Goal: Transaction & Acquisition: Download file/media

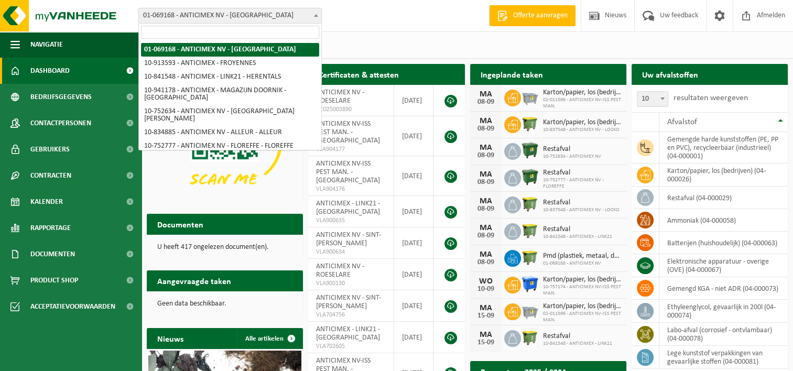
click at [187, 21] on span "01-069168 - ANTICIMEX NV - [GEOGRAPHIC_DATA]" at bounding box center [230, 15] width 182 height 15
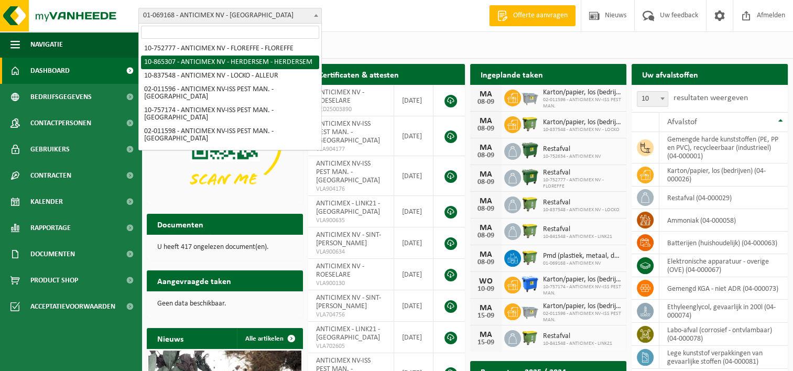
scroll to position [112, 0]
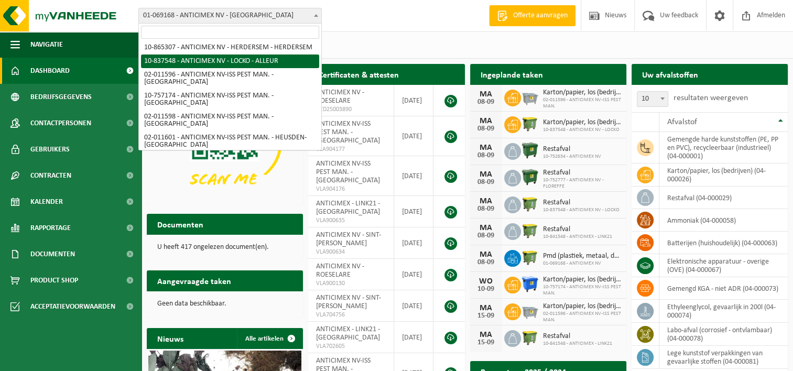
select select "91088"
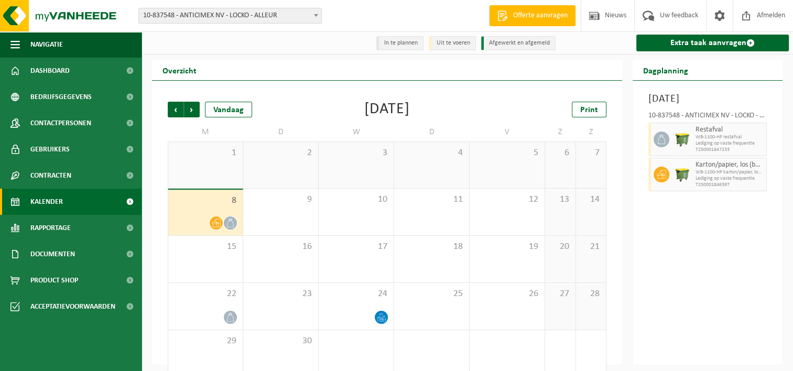
click at [510, 161] on div "5" at bounding box center [507, 165] width 75 height 46
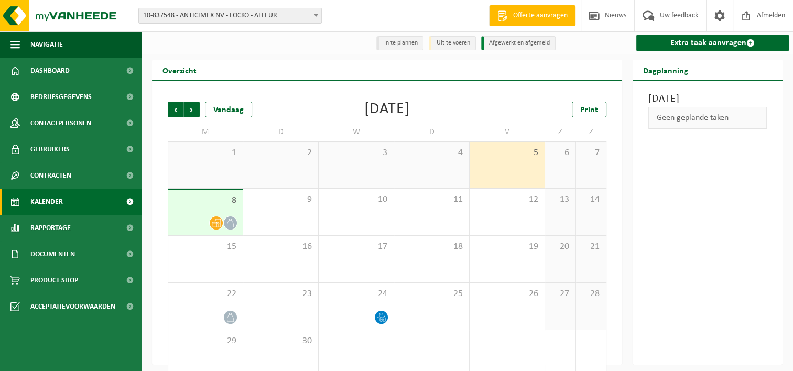
click at [183, 197] on span "8" at bounding box center [206, 201] width 64 height 12
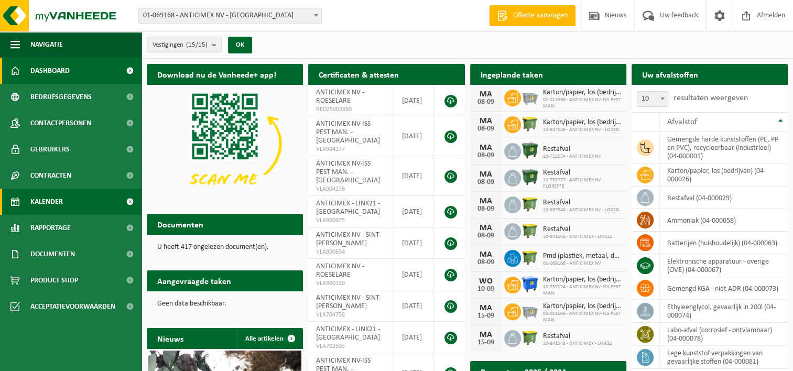
click at [49, 202] on span "Kalender" at bounding box center [46, 202] width 32 height 26
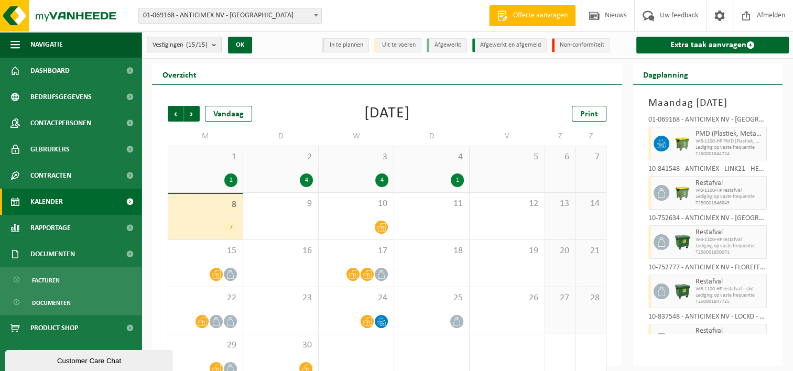
click at [240, 18] on span "01-069168 - ANTICIMEX NV - [GEOGRAPHIC_DATA]" at bounding box center [230, 15] width 182 height 15
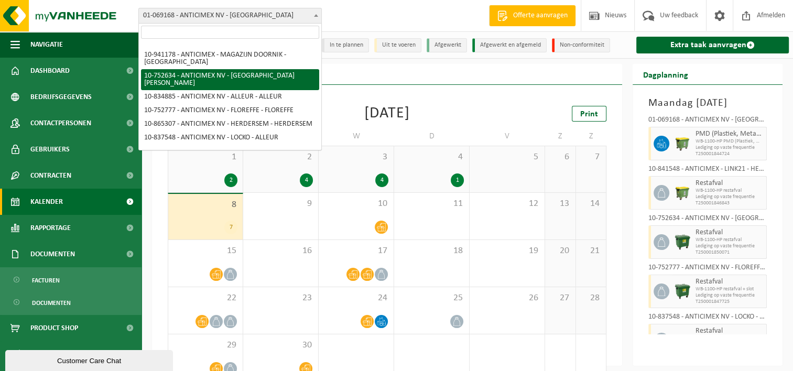
scroll to position [52, 0]
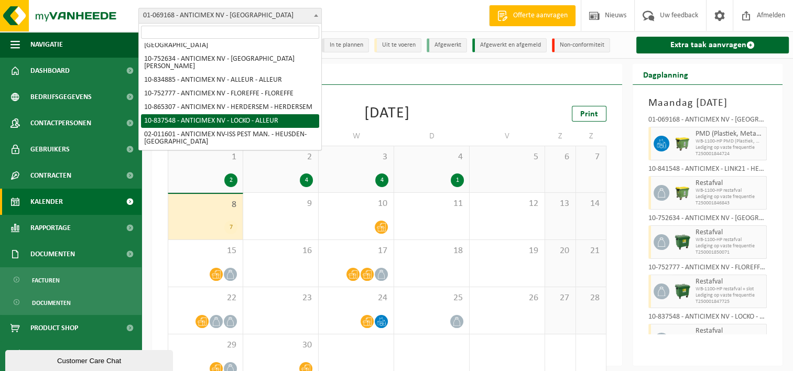
select select "91088"
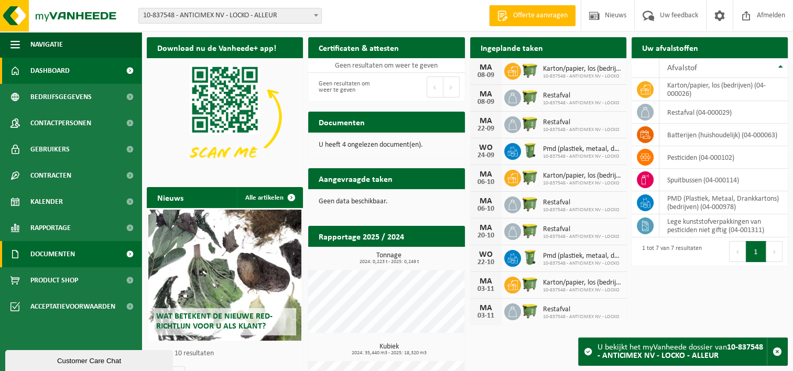
click at [59, 256] on span "Documenten" at bounding box center [52, 254] width 45 height 26
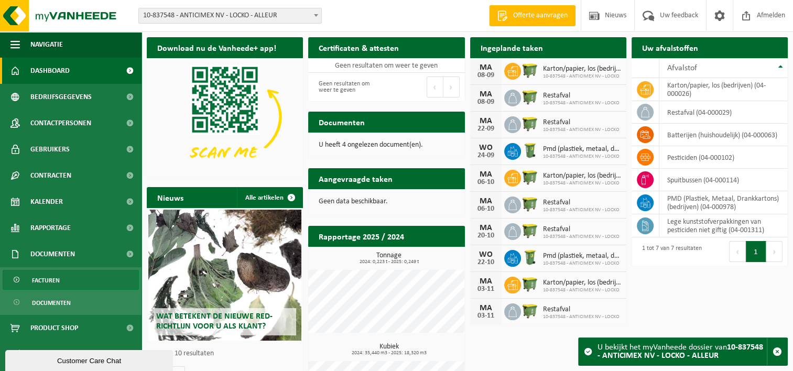
click at [50, 279] on span "Facturen" at bounding box center [46, 280] width 28 height 20
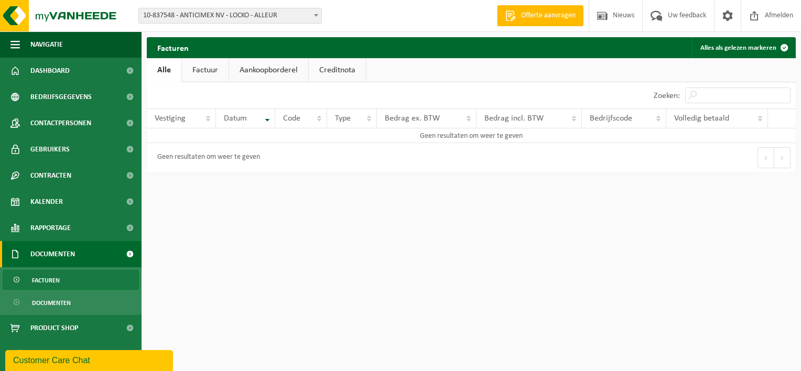
click at [209, 63] on link "Factuur" at bounding box center [205, 70] width 47 height 24
click at [288, 66] on link "Aankoopborderel" at bounding box center [269, 70] width 79 height 24
click at [335, 67] on link "Creditnota" at bounding box center [341, 70] width 57 height 24
click at [203, 68] on link "Factuur" at bounding box center [204, 70] width 47 height 24
click at [166, 68] on link "Alle" at bounding box center [164, 70] width 34 height 24
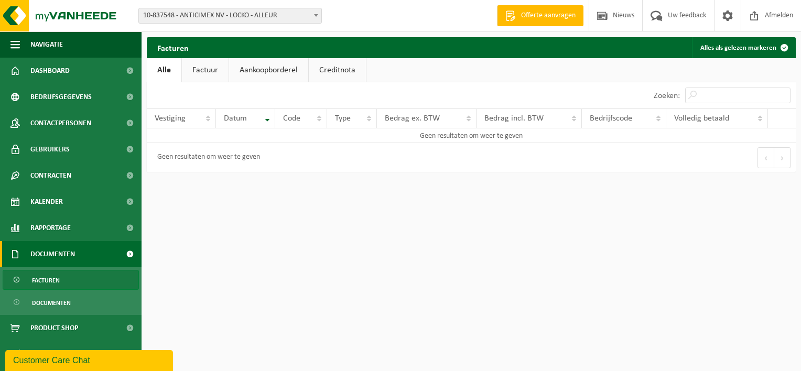
click at [208, 69] on link "Factuur" at bounding box center [205, 70] width 47 height 24
click at [80, 306] on link "Documenten" at bounding box center [71, 302] width 136 height 20
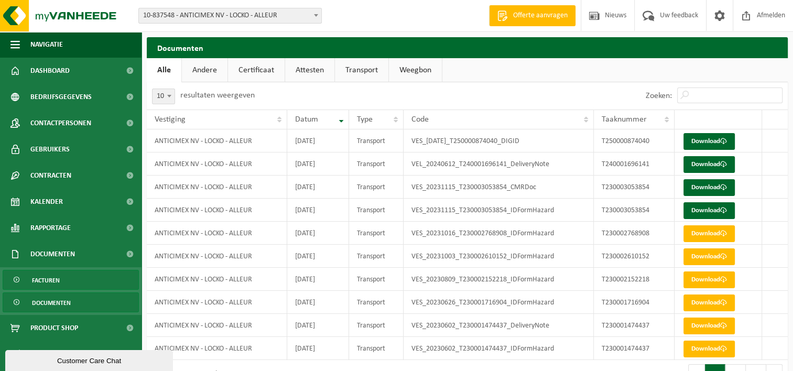
click at [61, 273] on link "Facturen" at bounding box center [71, 280] width 136 height 20
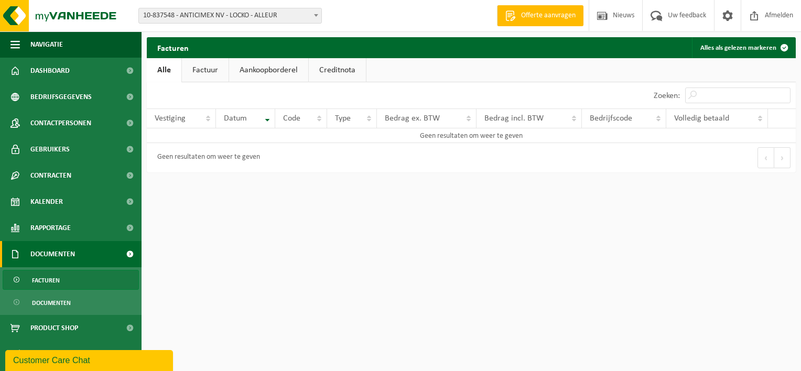
click at [200, 75] on link "Factuur" at bounding box center [205, 70] width 47 height 24
click at [274, 70] on link "Aankoopborderel" at bounding box center [269, 70] width 79 height 24
click at [334, 69] on link "Creditnota" at bounding box center [341, 70] width 57 height 24
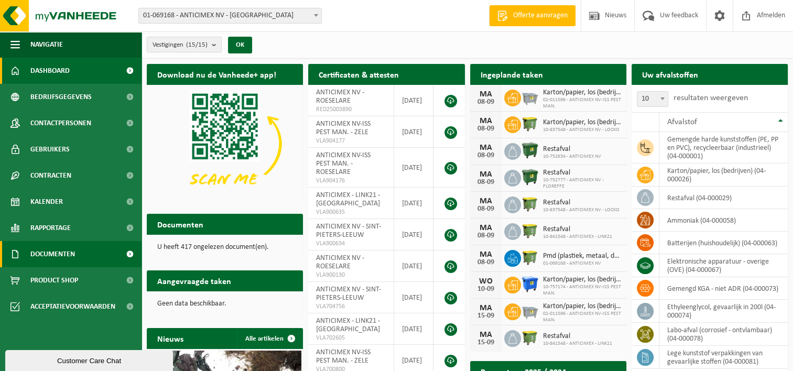
click at [61, 256] on span "Documenten" at bounding box center [52, 254] width 45 height 26
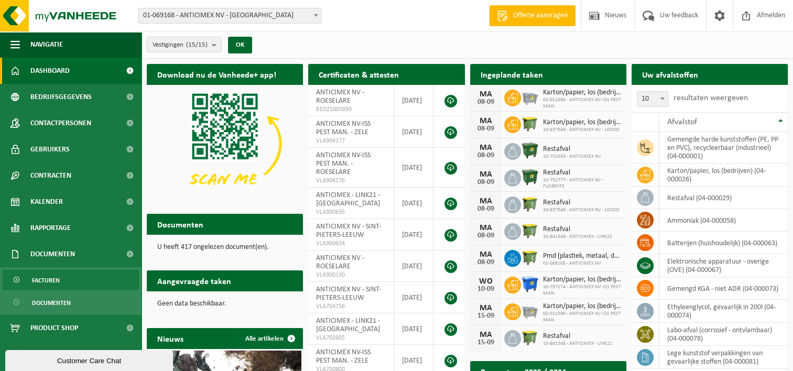
click at [57, 274] on span "Facturen" at bounding box center [46, 280] width 28 height 20
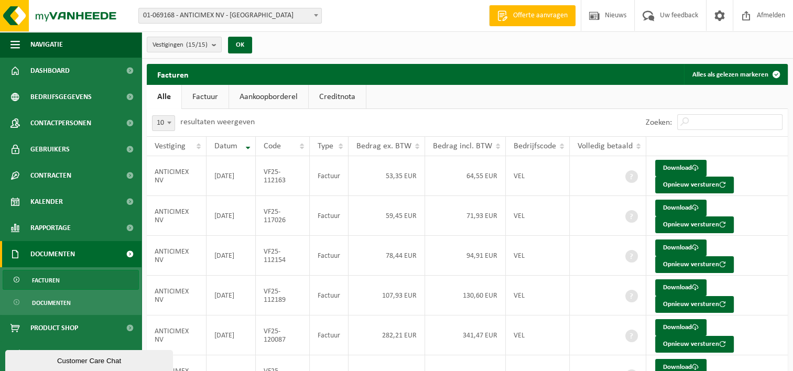
click at [203, 90] on link "Factuur" at bounding box center [205, 97] width 47 height 24
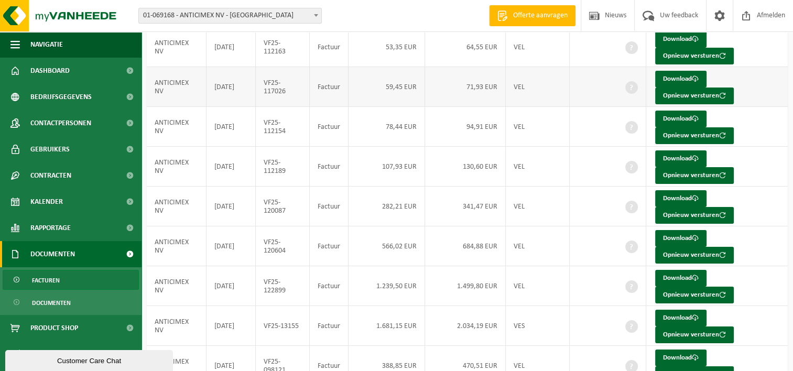
scroll to position [105, 0]
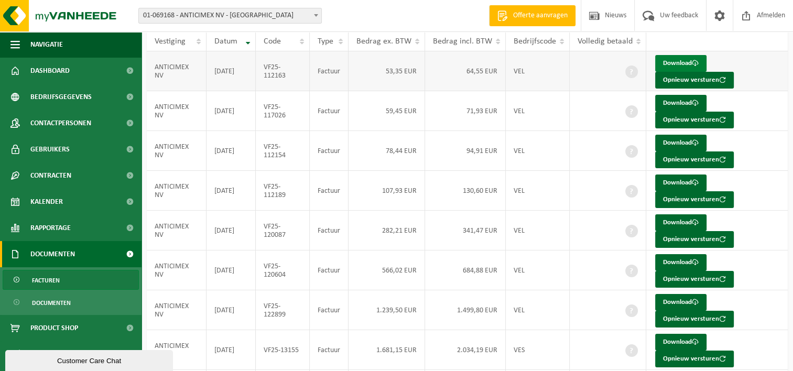
click at [681, 62] on link "Download" at bounding box center [680, 63] width 51 height 17
click at [668, 99] on link "Download" at bounding box center [680, 103] width 51 height 17
click at [679, 142] on link "Download" at bounding box center [680, 143] width 51 height 17
click at [664, 181] on link "Download" at bounding box center [680, 183] width 51 height 17
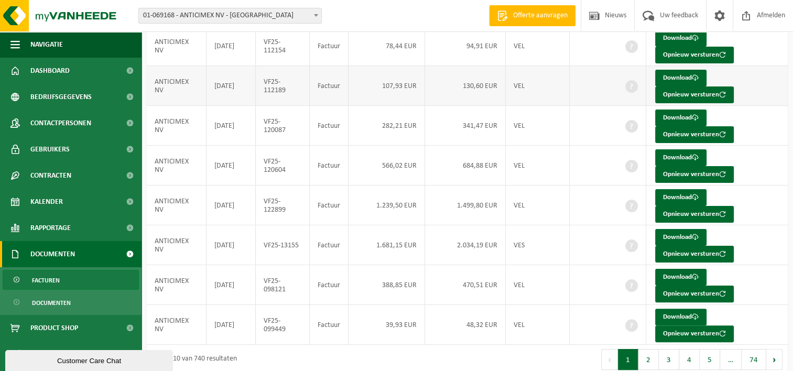
scroll to position [219, 0]
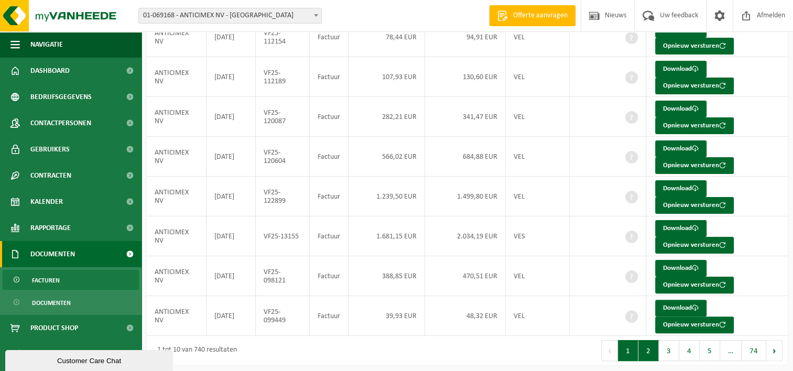
click at [652, 348] on button "2" at bounding box center [648, 350] width 20 height 21
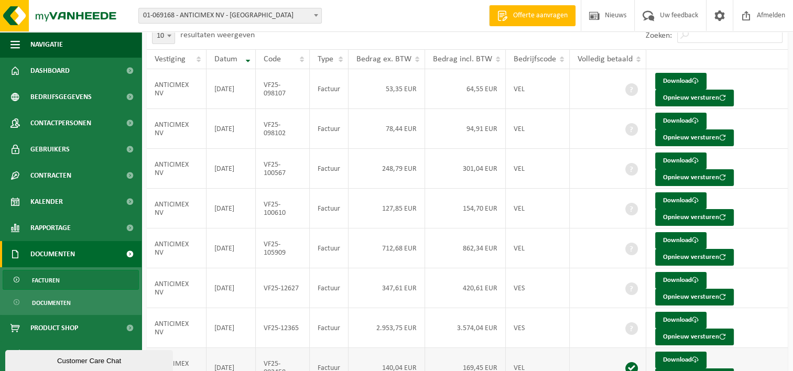
scroll to position [61, 0]
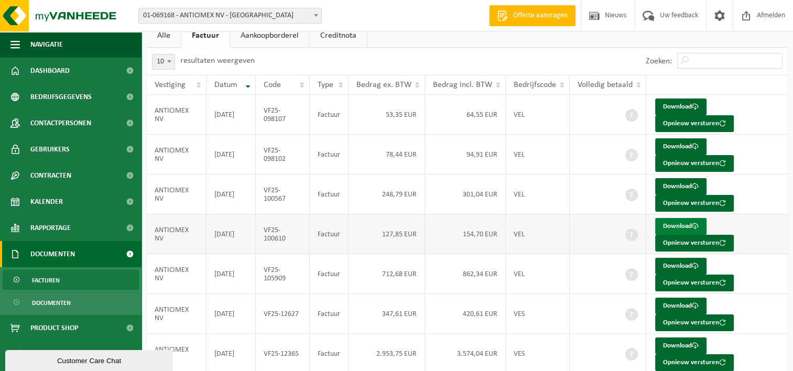
click at [672, 226] on link "Download" at bounding box center [680, 226] width 51 height 17
click at [673, 103] on link "Download" at bounding box center [680, 107] width 51 height 17
click at [683, 145] on link "Download" at bounding box center [680, 146] width 51 height 17
click at [670, 182] on link "Download" at bounding box center [680, 186] width 51 height 17
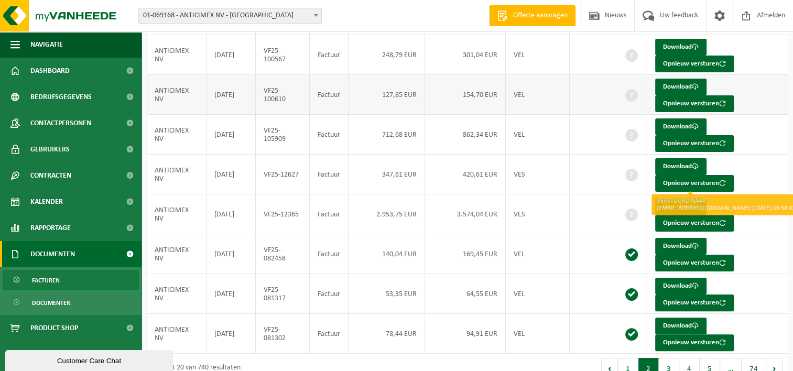
scroll to position [219, 0]
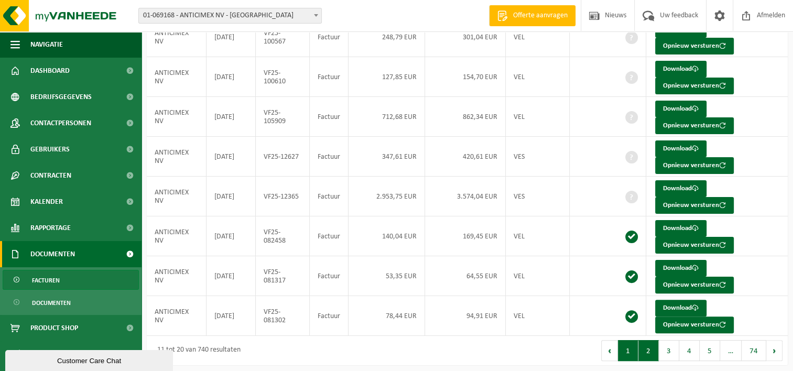
click at [634, 349] on button "1" at bounding box center [628, 350] width 20 height 21
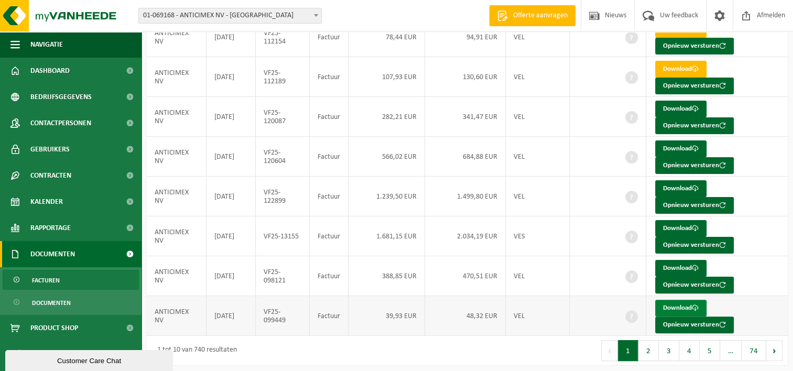
click at [688, 303] on link "Download" at bounding box center [680, 308] width 51 height 17
